Goal: Task Accomplishment & Management: Manage account settings

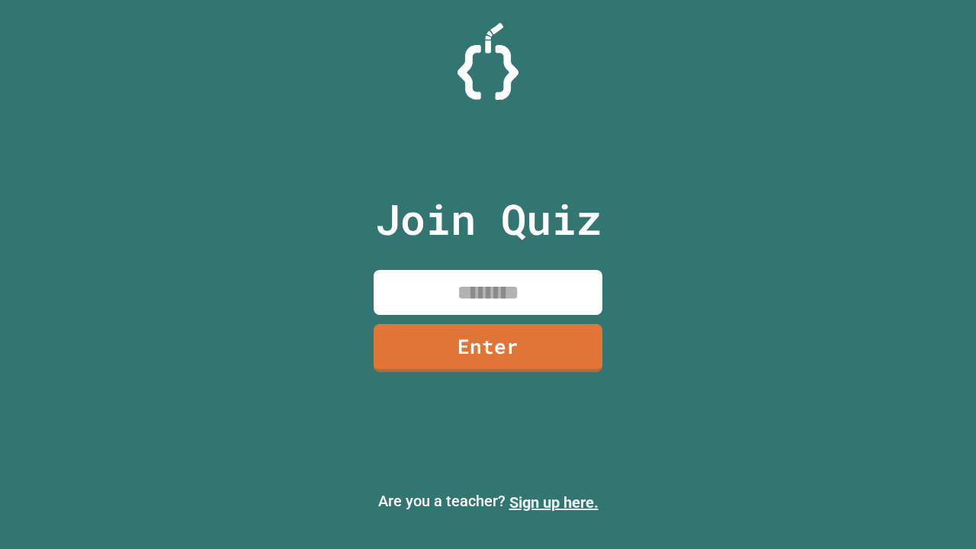
click at [554, 503] on link "Sign up here." at bounding box center [554, 503] width 89 height 18
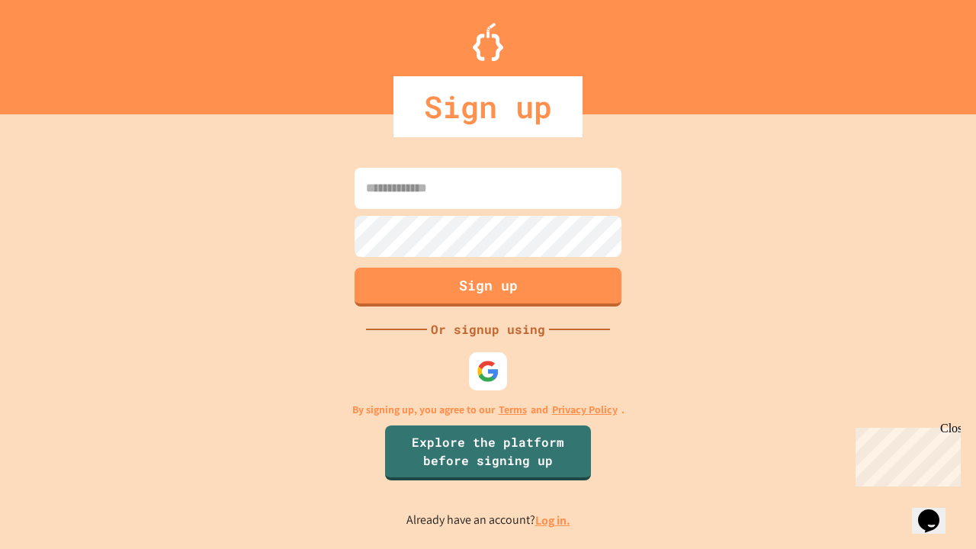
click at [554, 520] on link "Log in." at bounding box center [553, 521] width 35 height 16
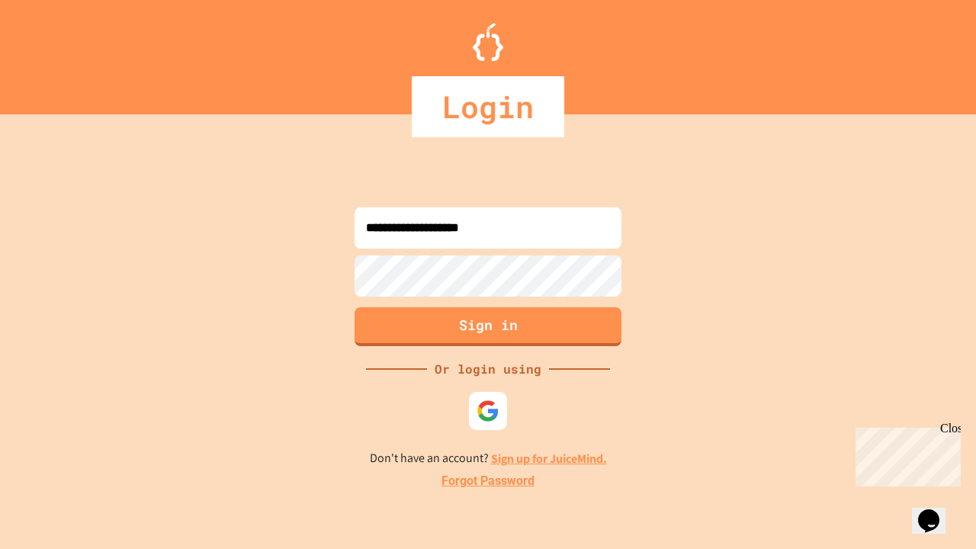
type input "**********"
